Goal: Information Seeking & Learning: Learn about a topic

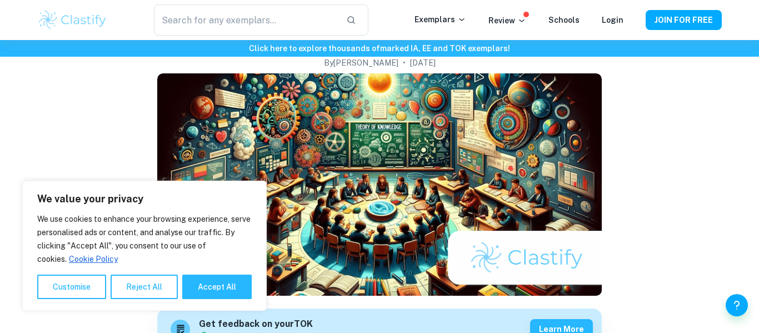
scroll to position [94, 0]
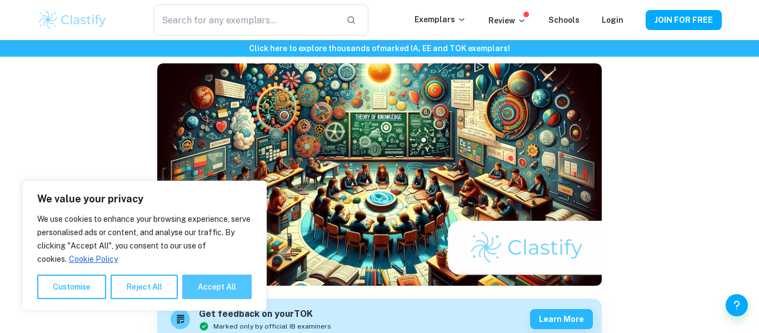
click at [236, 277] on button "Accept All" at bounding box center [216, 286] width 69 height 24
checkbox input "true"
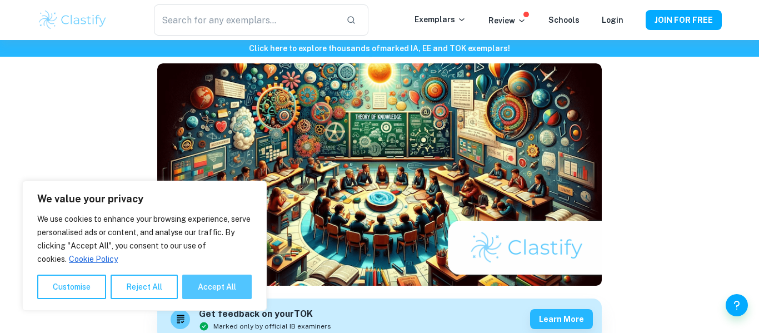
checkbox input "true"
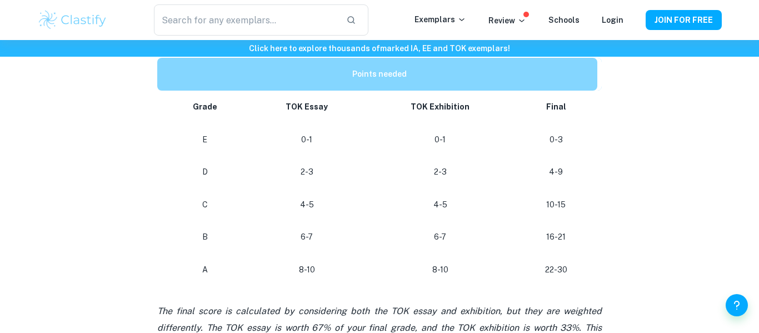
scroll to position [546, 0]
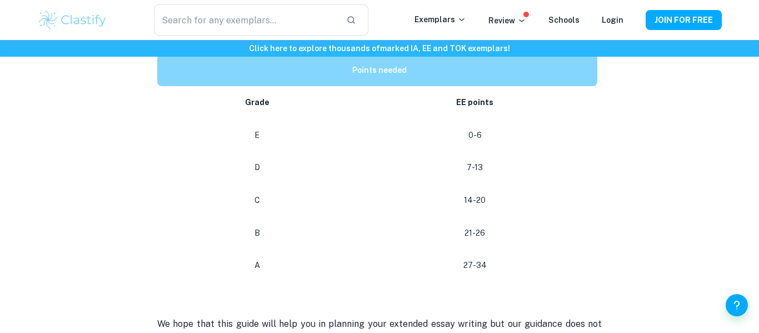
scroll to position [516, 0]
